Goal: Information Seeking & Learning: Understand process/instructions

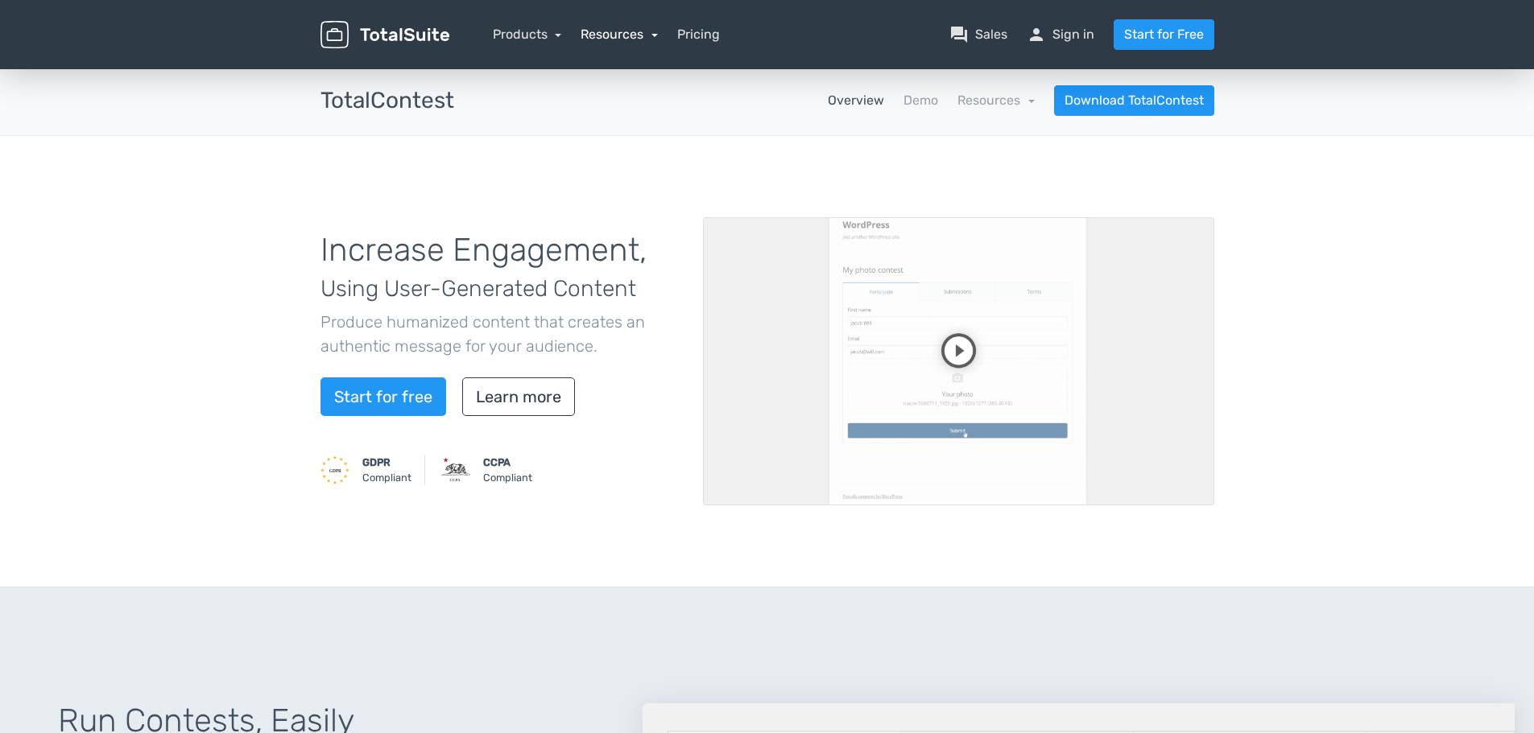
click at [630, 31] on link "Resources" at bounding box center [618, 34] width 77 height 15
click at [627, 114] on link "school Documentation" at bounding box center [665, 124] width 169 height 46
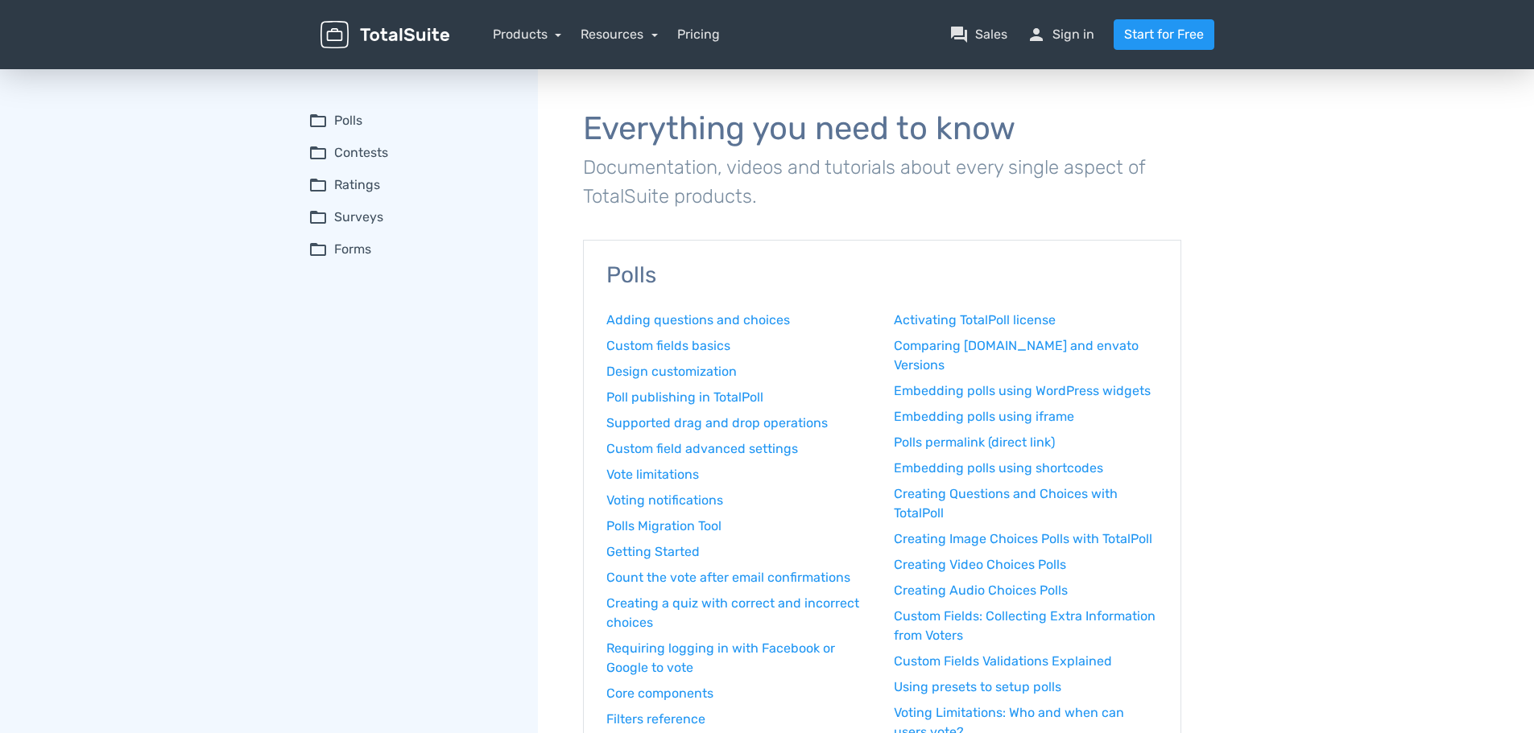
click at [370, 154] on summary "folder_open Contests" at bounding box center [411, 152] width 207 height 19
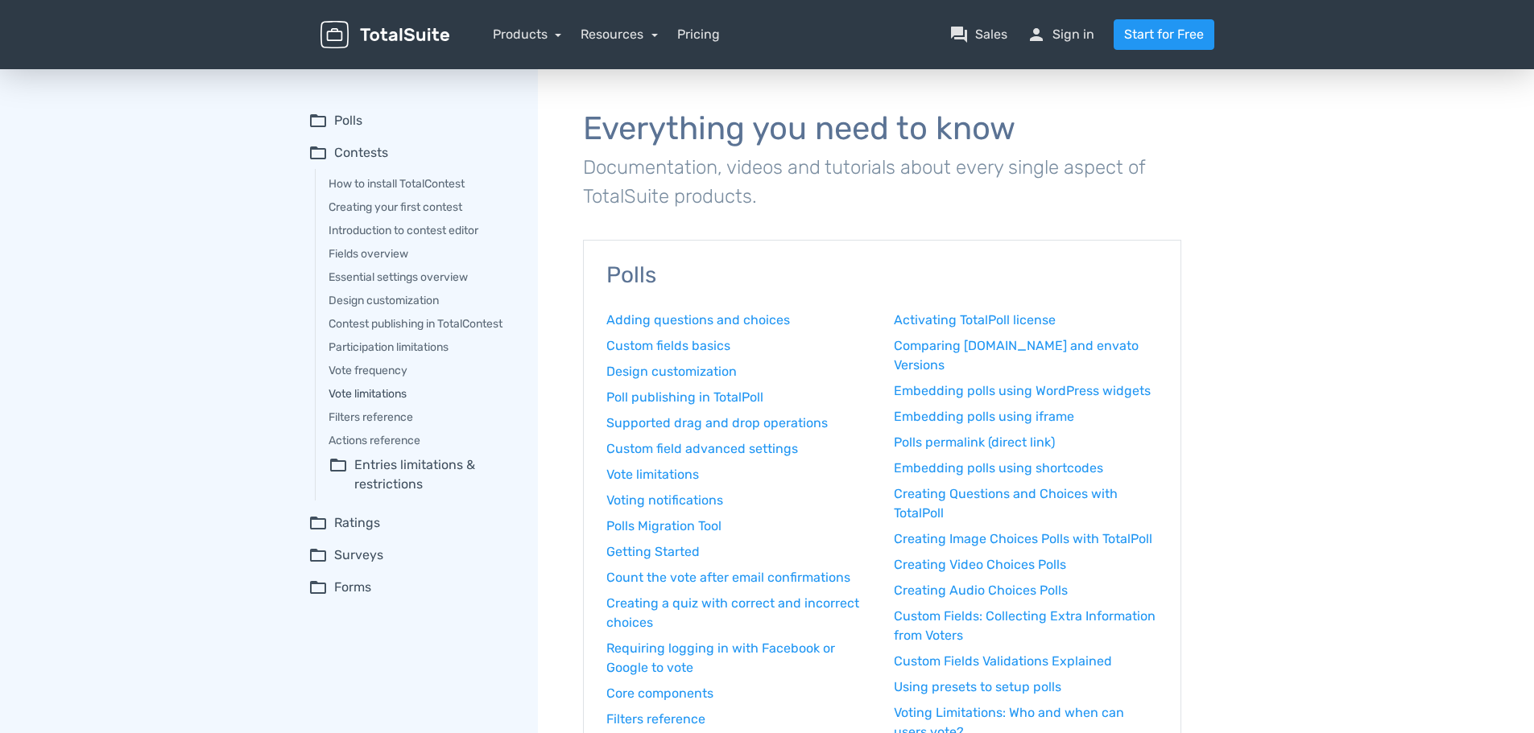
click at [391, 394] on link "Vote limitations" at bounding box center [421, 394] width 187 height 17
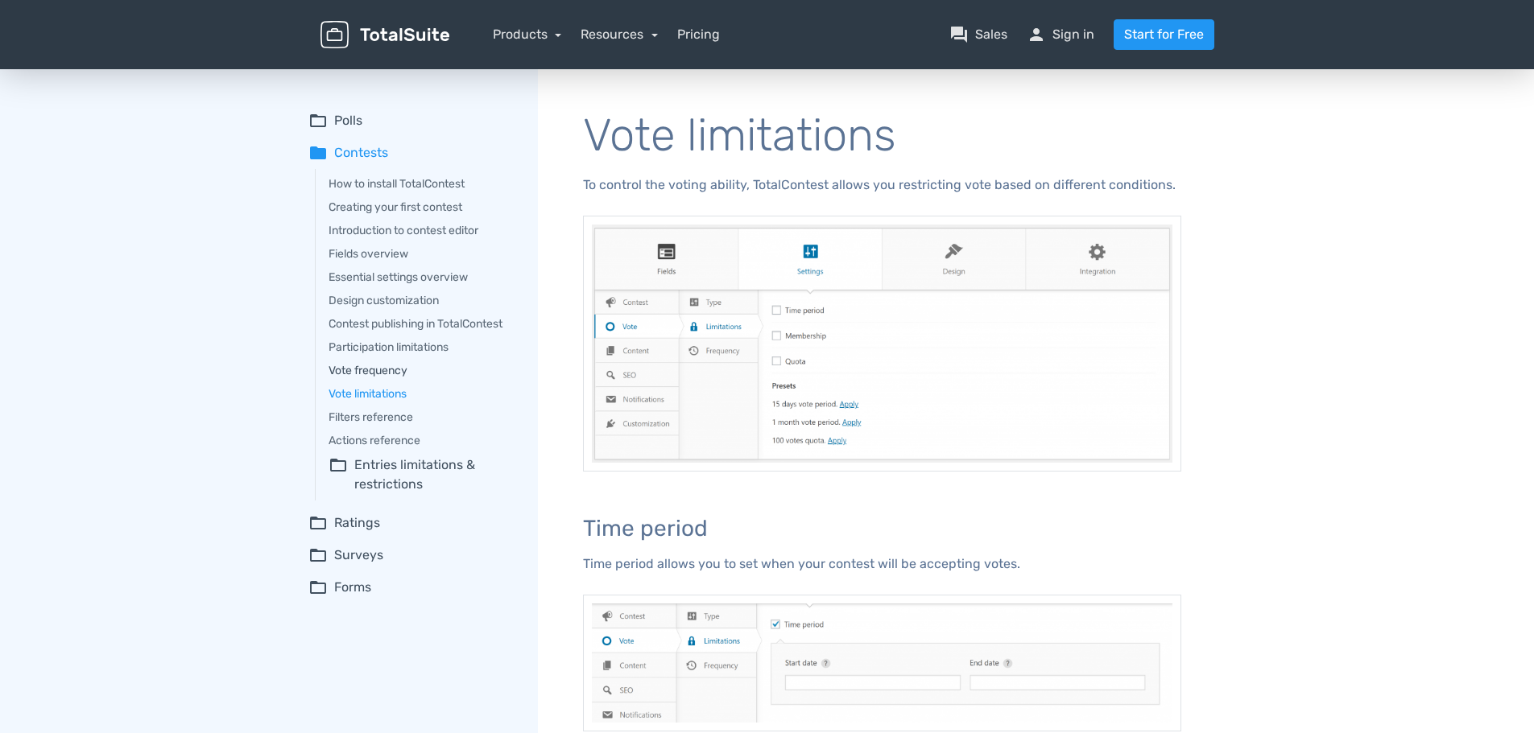
click at [384, 371] on link "Vote frequency" at bounding box center [421, 370] width 187 height 17
